Goal: Task Accomplishment & Management: Use online tool/utility

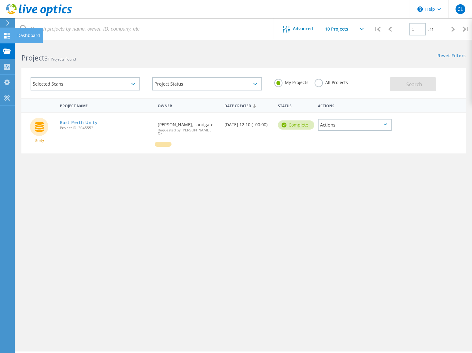
click at [6, 36] on icon at bounding box center [6, 36] width 7 height 6
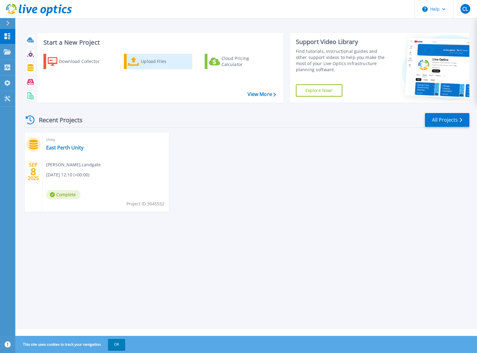
click at [139, 57] on link "Upload Files" at bounding box center [158, 61] width 68 height 15
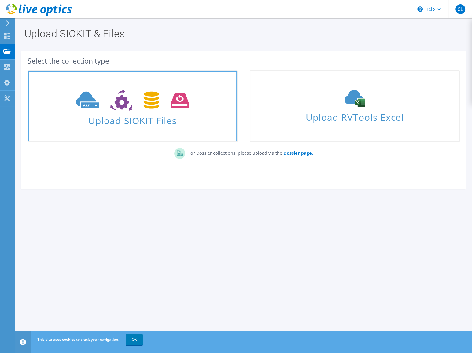
click at [155, 118] on span "Upload SIOKIT Files" at bounding box center [132, 118] width 209 height 13
